Goal: Find specific page/section

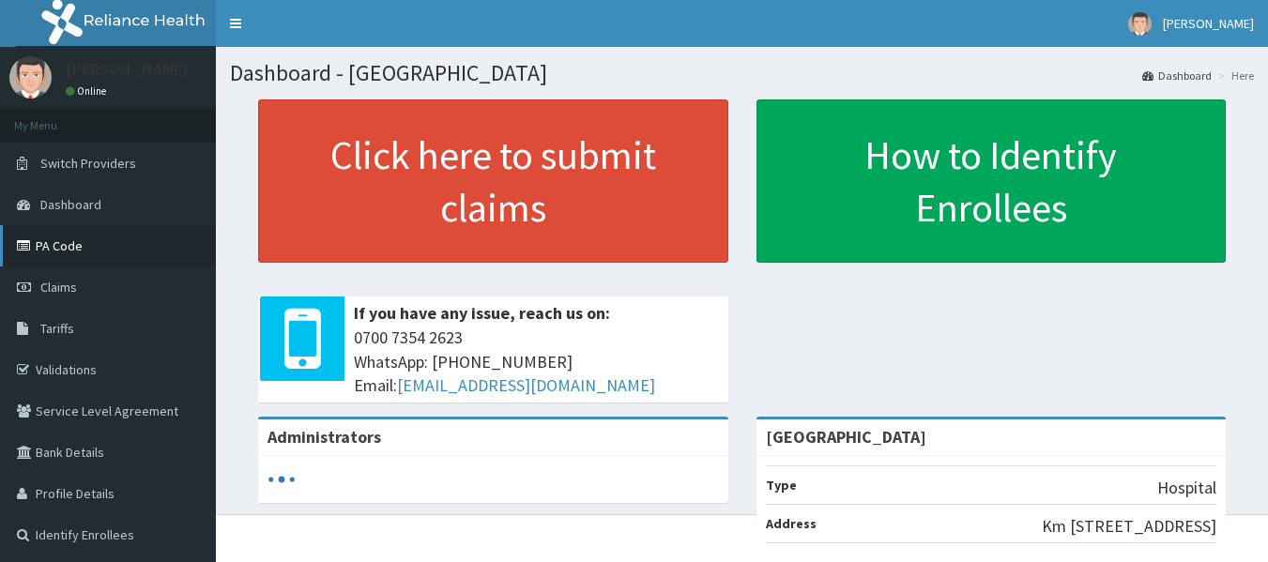
click at [73, 253] on link "PA Code" at bounding box center [108, 245] width 216 height 41
